Goal: Transaction & Acquisition: Obtain resource

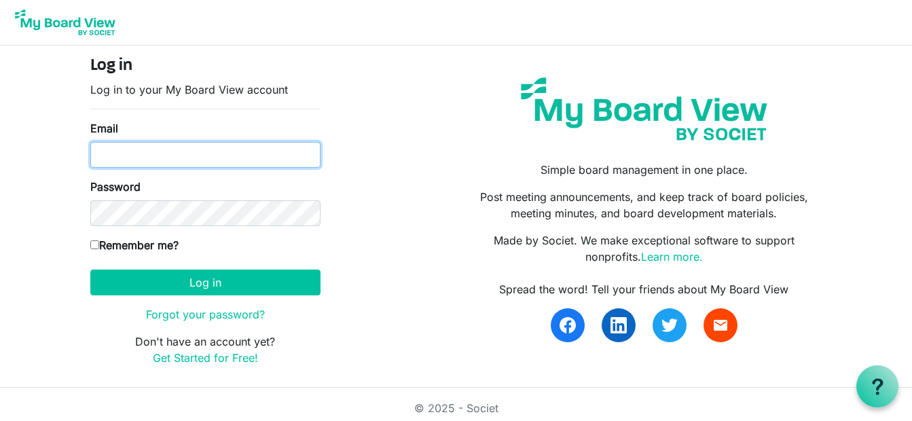
click at [204, 147] on input "Email" at bounding box center [205, 155] width 230 height 26
type input "[PERSON_NAME][EMAIL_ADDRESS][PERSON_NAME][DOMAIN_NAME]"
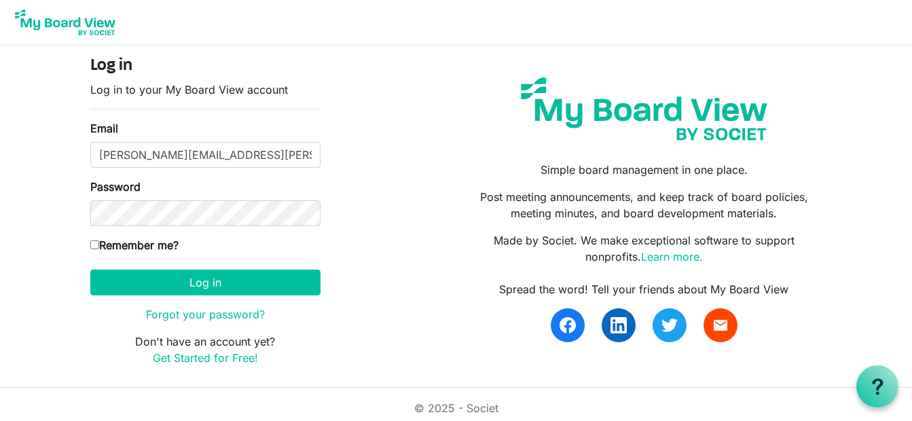
click at [56, 219] on body "Log in Log in to your My Board View account Email shawneen.moorhouse@gmail.com …" at bounding box center [456, 194] width 912 height 388
click at [90, 270] on button "Log in" at bounding box center [205, 283] width 230 height 26
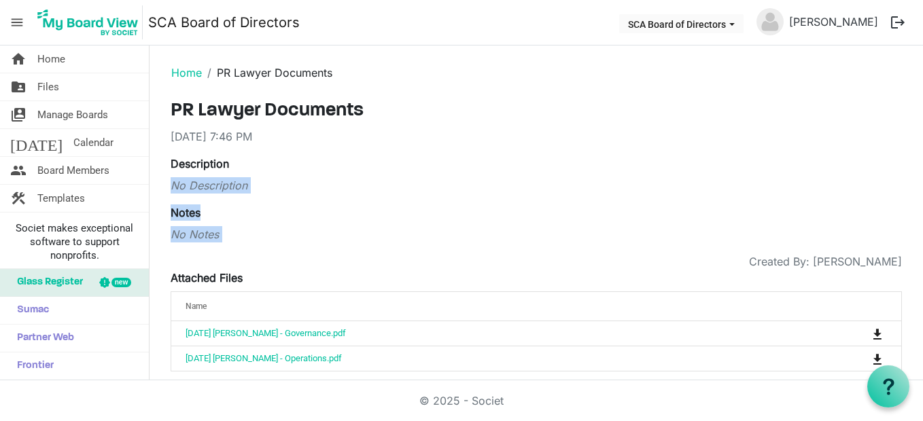
drag, startPoint x: 726, startPoint y: 147, endPoint x: 381, endPoint y: 256, distance: 362.0
click at [381, 256] on div "PR Lawyer Documents 9/24/2025 7:46 PM Description No Description Notes No Notes…" at bounding box center [536, 236] width 731 height 272
drag, startPoint x: 381, startPoint y: 256, endPoint x: 501, endPoint y: 112, distance: 187.6
drag, startPoint x: 501, startPoint y: 112, endPoint x: 467, endPoint y: 82, distance: 46.2
click at [467, 82] on ol "Home PR Lawyer Documents" at bounding box center [535, 72] width 751 height 33
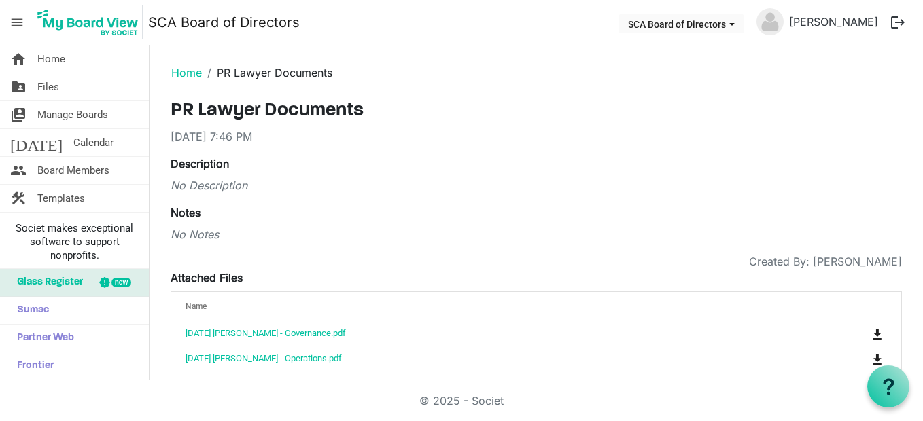
scroll to position [13, 0]
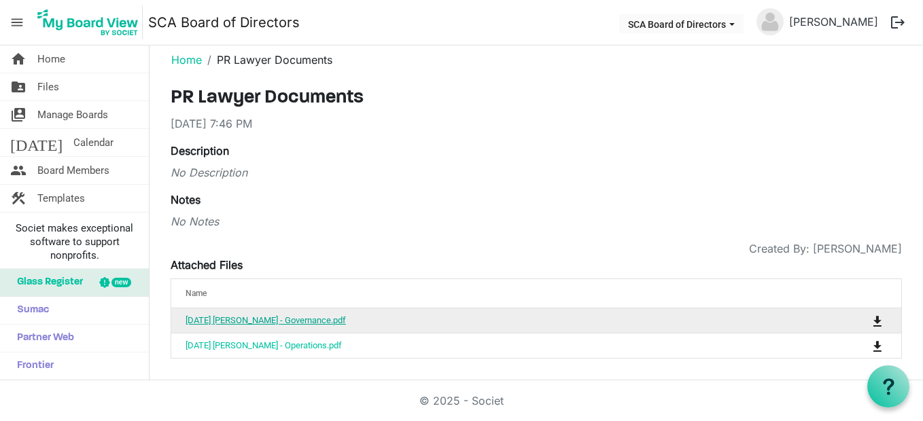
click at [271, 321] on link "[DATE] [PERSON_NAME] - Governance.pdf" at bounding box center [265, 320] width 160 height 10
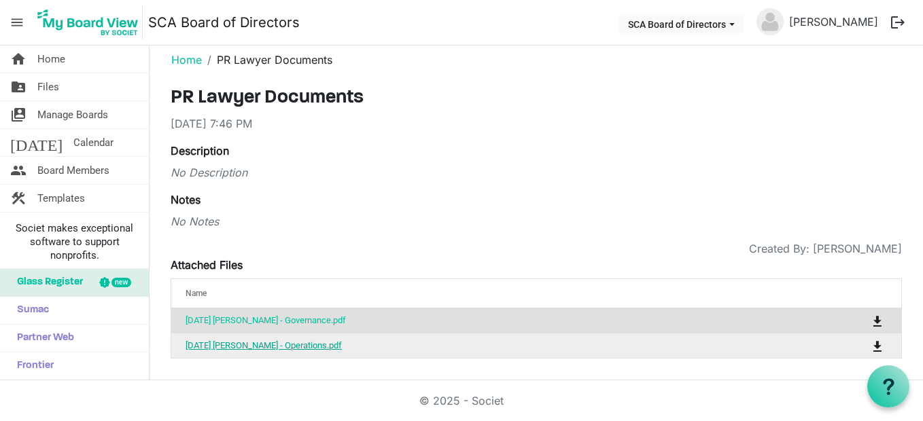
click at [296, 344] on link "[DATE] [PERSON_NAME] - Operations.pdf" at bounding box center [263, 345] width 156 height 10
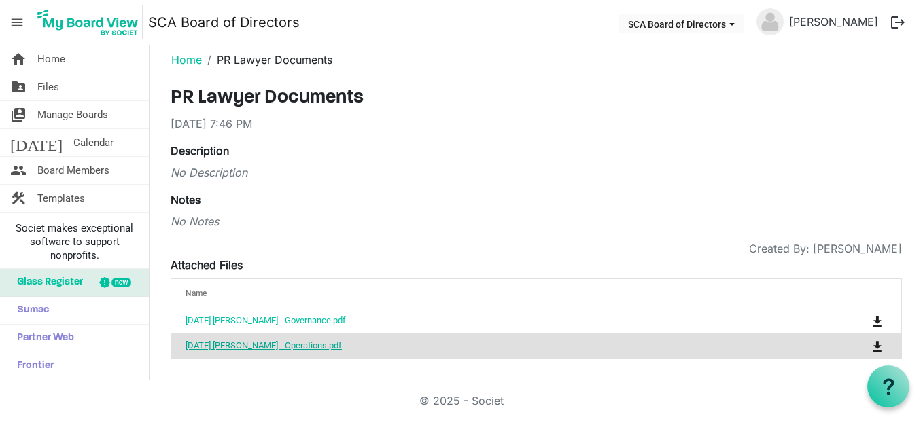
click at [296, 344] on link "[DATE] [PERSON_NAME] - Operations.pdf" at bounding box center [263, 345] width 156 height 10
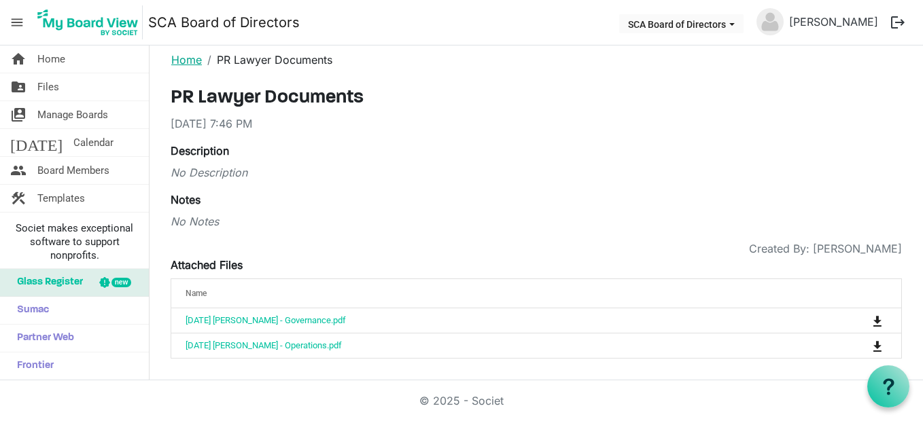
click at [187, 60] on link "Home" at bounding box center [186, 60] width 31 height 14
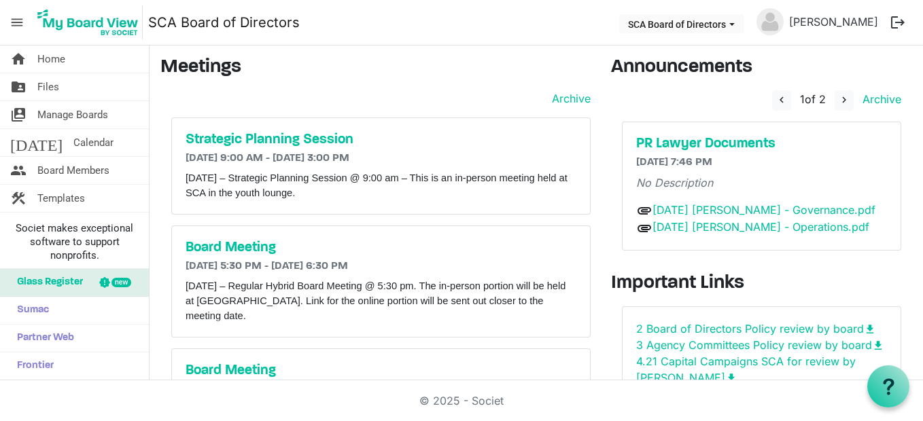
click at [462, 37] on nav "menu SCA Board of Directors SCA Board of Directors Shawneen Inglis logout" at bounding box center [461, 23] width 923 height 46
click at [344, 139] on h5 "Strategic Planning Session" at bounding box center [380, 140] width 391 height 16
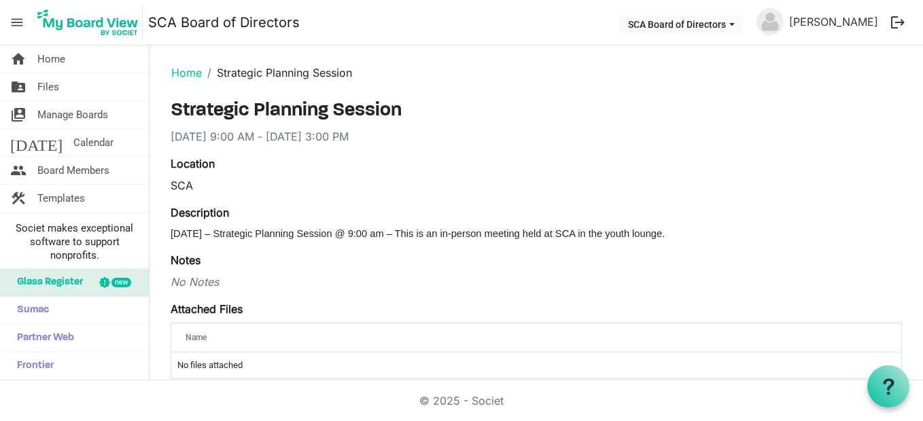
click at [509, 179] on div "SCA" at bounding box center [536, 185] width 731 height 16
click at [183, 76] on link "Home" at bounding box center [186, 73] width 31 height 14
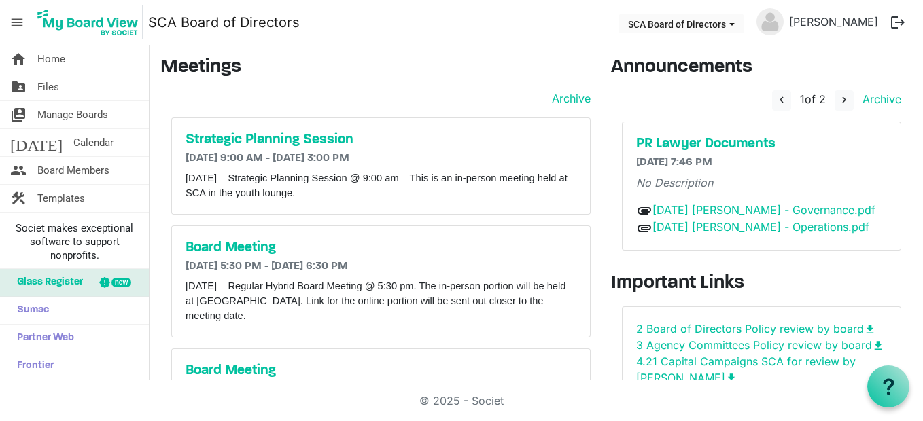
click at [552, 75] on h3 "Meetings" at bounding box center [375, 67] width 430 height 23
click at [54, 80] on span "Files" at bounding box center [48, 86] width 22 height 27
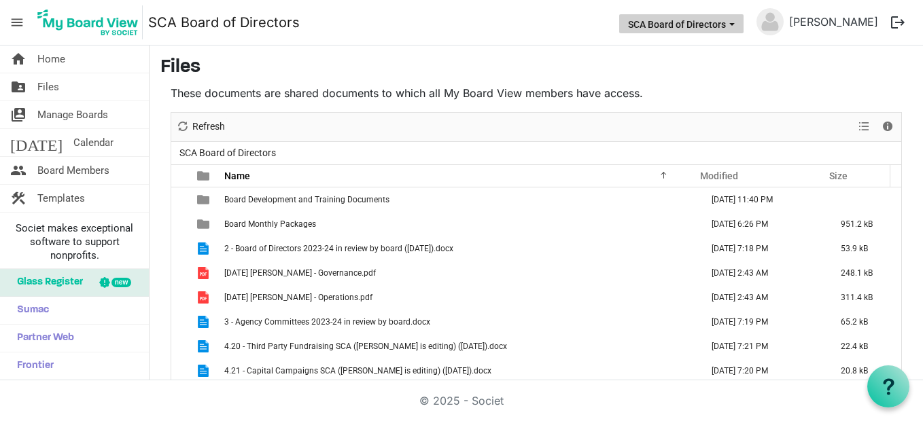
click at [679, 21] on button "SCA Board of Directors" at bounding box center [681, 23] width 124 height 19
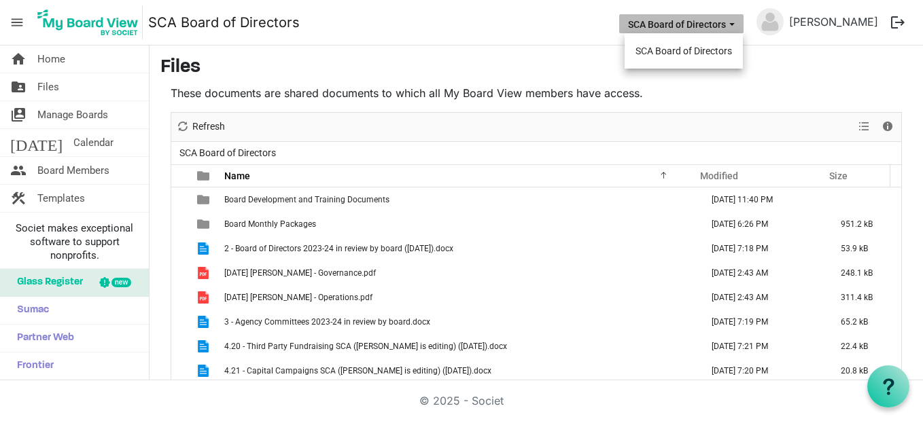
click at [679, 21] on button "SCA Board of Directors" at bounding box center [681, 23] width 124 height 19
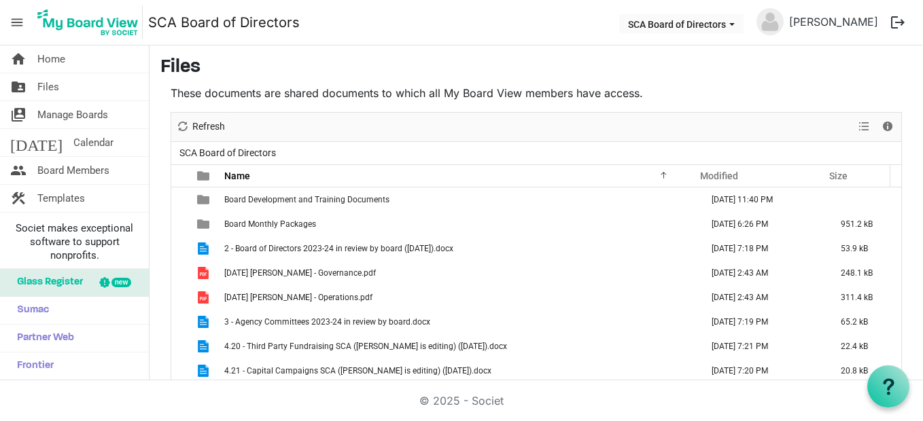
click at [16, 23] on span "menu" at bounding box center [17, 23] width 26 height 26
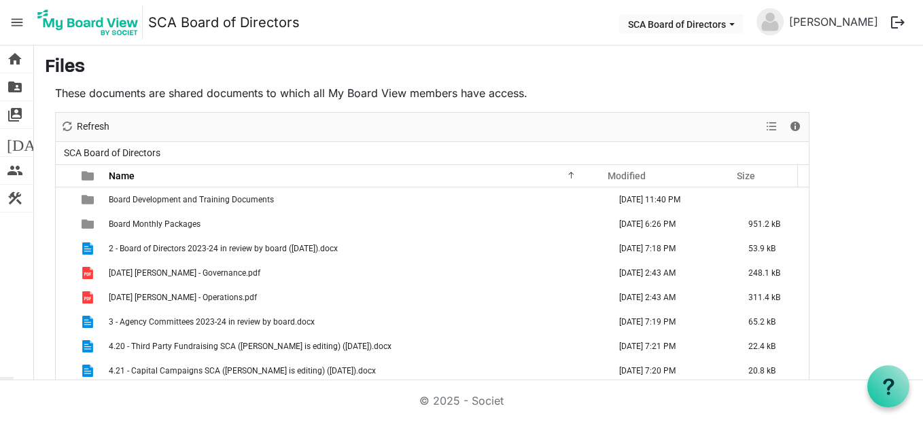
click at [16, 23] on span "menu" at bounding box center [17, 23] width 26 height 26
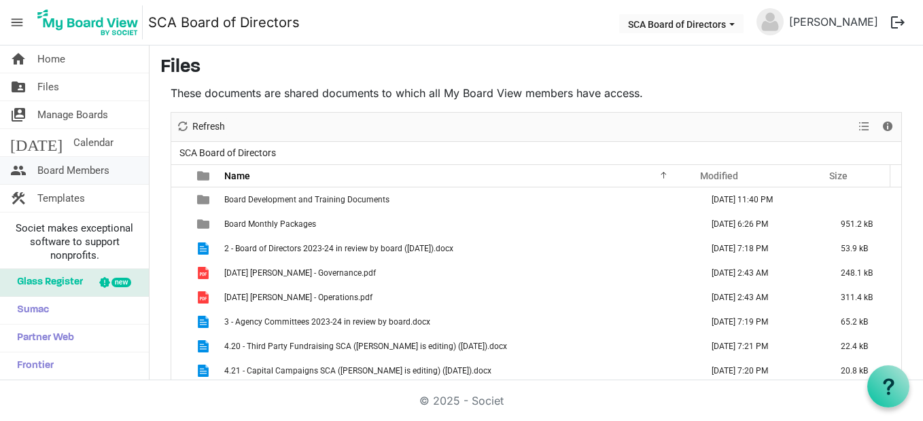
click at [75, 164] on span "Board Members" at bounding box center [73, 170] width 72 height 27
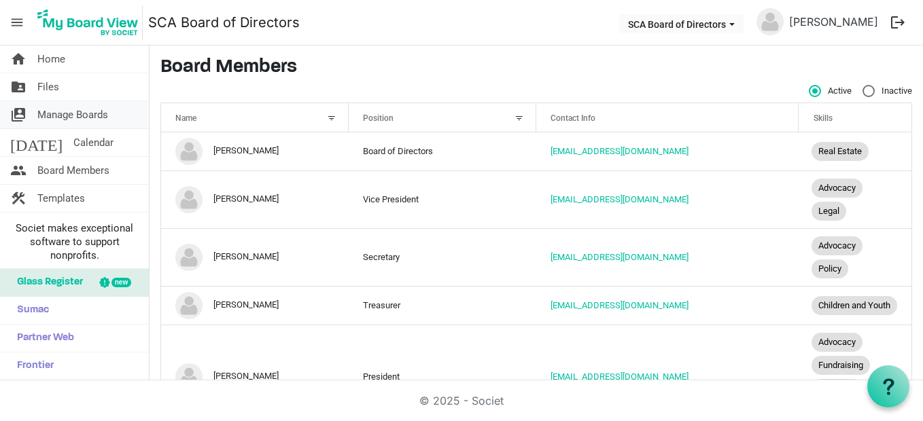
click at [100, 111] on span "Manage Boards" at bounding box center [72, 114] width 71 height 27
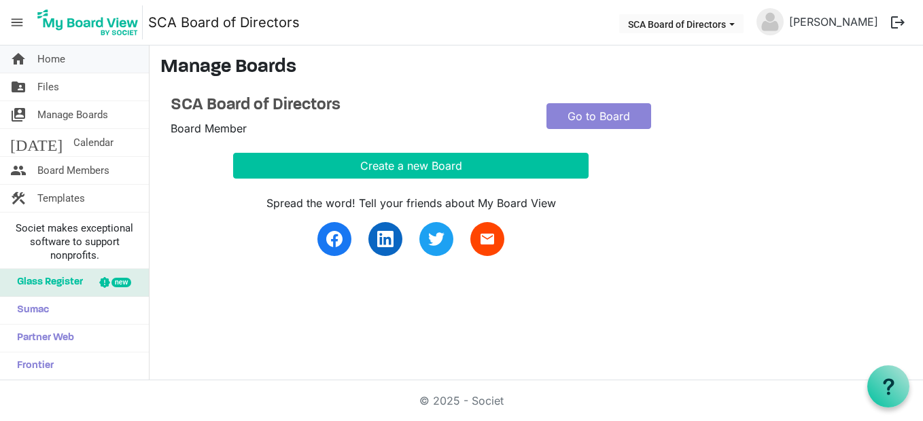
click at [65, 58] on span "Home" at bounding box center [51, 59] width 28 height 27
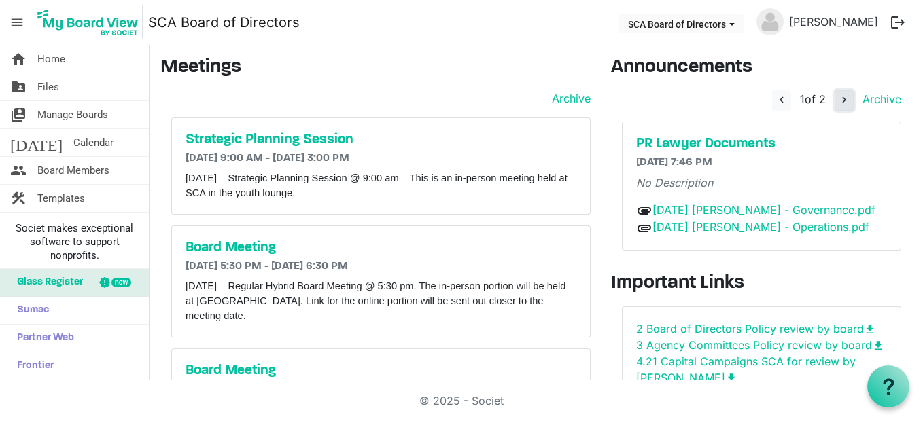
click at [838, 103] on span "navigate_next" at bounding box center [844, 100] width 12 height 12
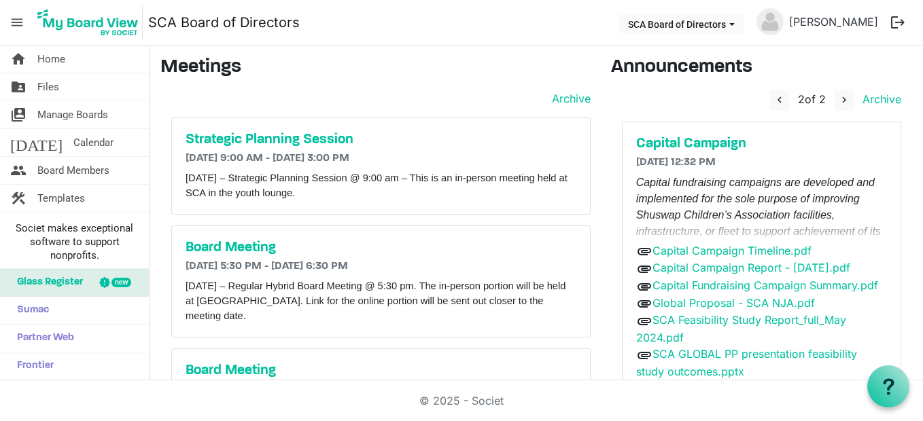
click at [751, 225] on p "Capital fundraising campaigns are developed and implemented for the sole purpos…" at bounding box center [761, 281] width 251 height 212
click at [717, 256] on link "Capital Campaign Timeline.pdf" at bounding box center [731, 251] width 159 height 14
click at [689, 270] on link "Capital Campaign Report - [DATE].pdf" at bounding box center [751, 268] width 198 height 14
click at [734, 292] on link "Capital Fundraising Campaign Summary.pdf" at bounding box center [765, 286] width 226 height 14
